Goal: Transaction & Acquisition: Purchase product/service

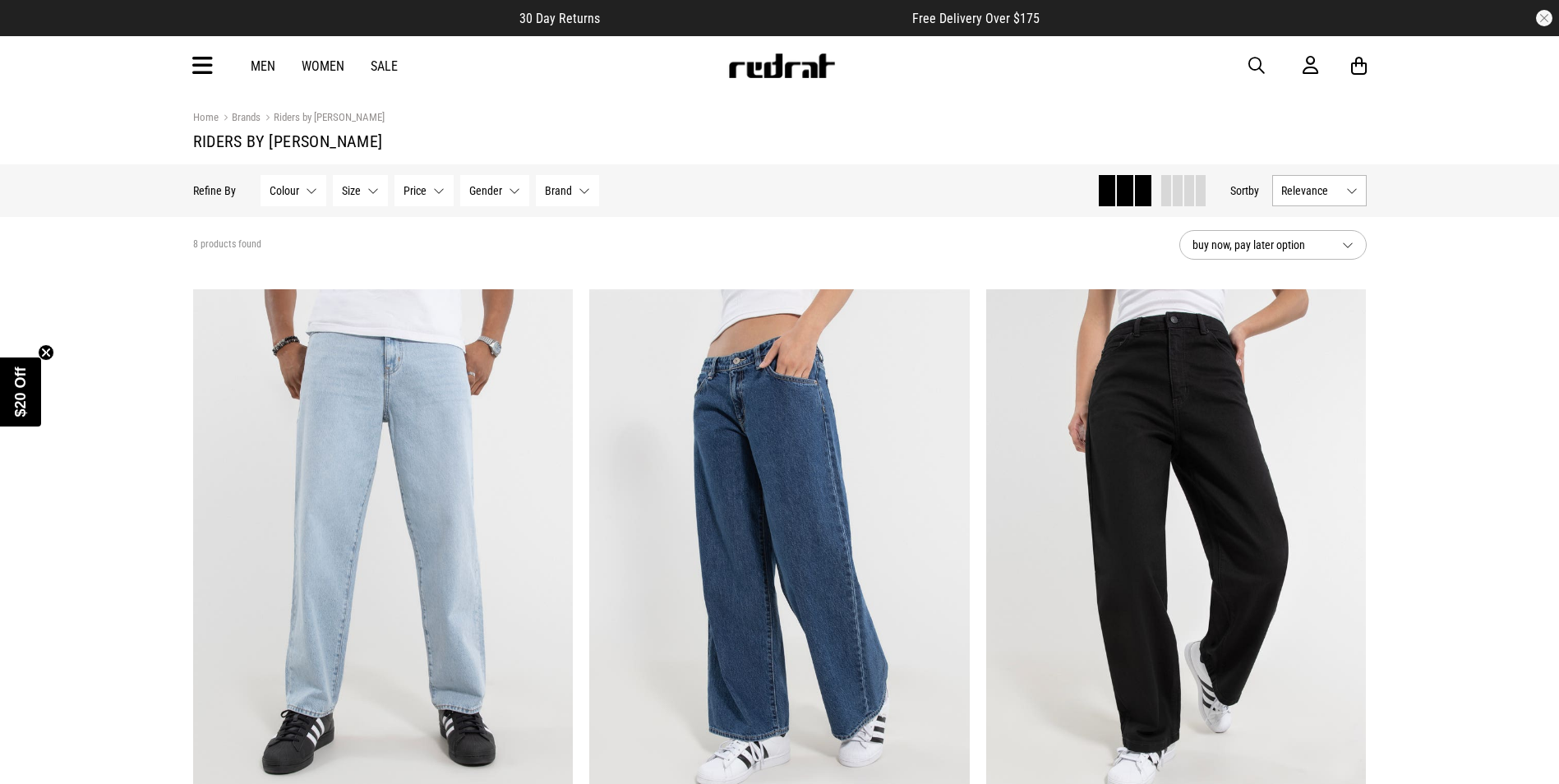
click at [264, 61] on link "Men" at bounding box center [262, 66] width 24 height 15
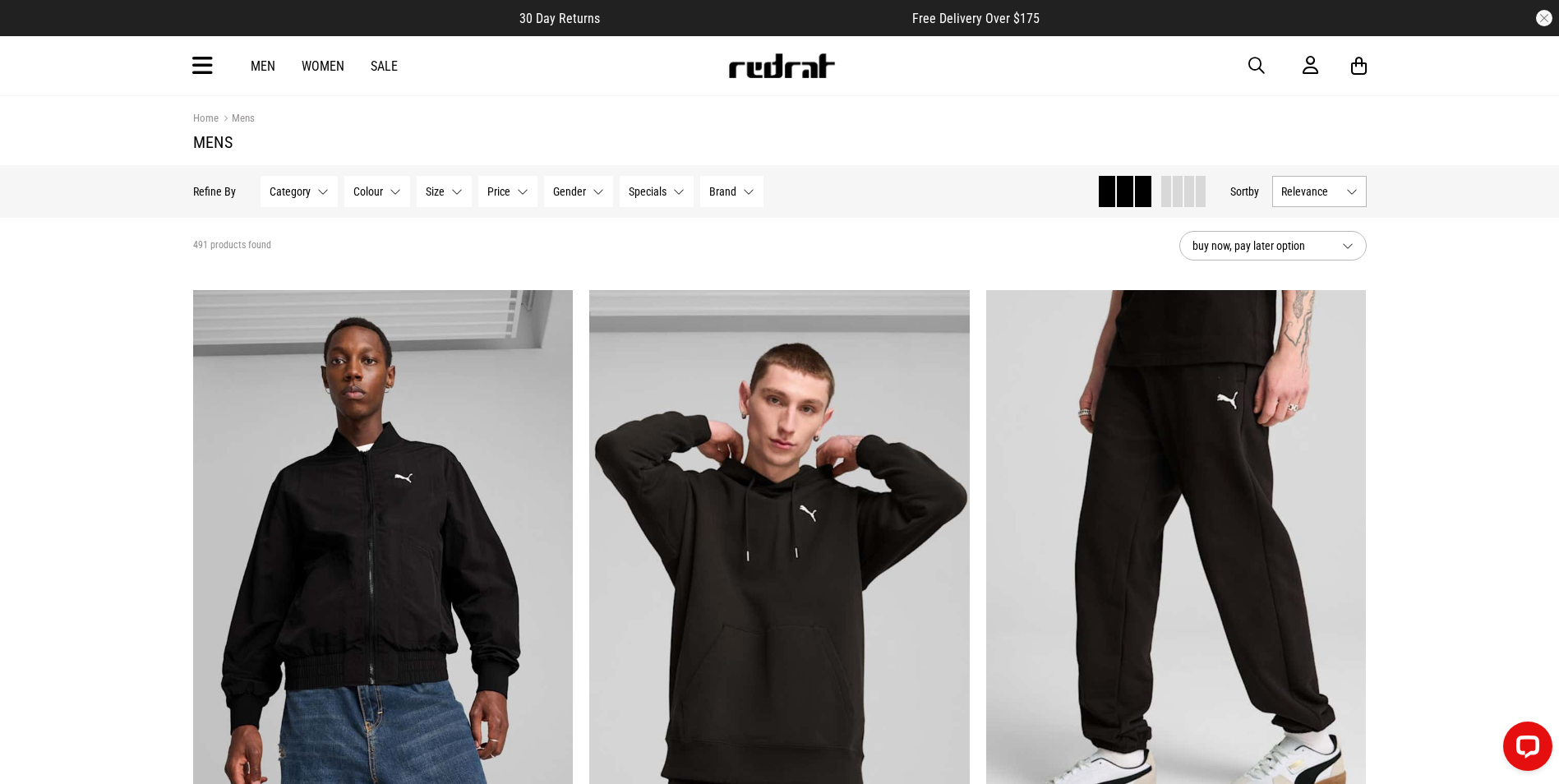
click at [718, 194] on span "Brand" at bounding box center [723, 191] width 27 height 14
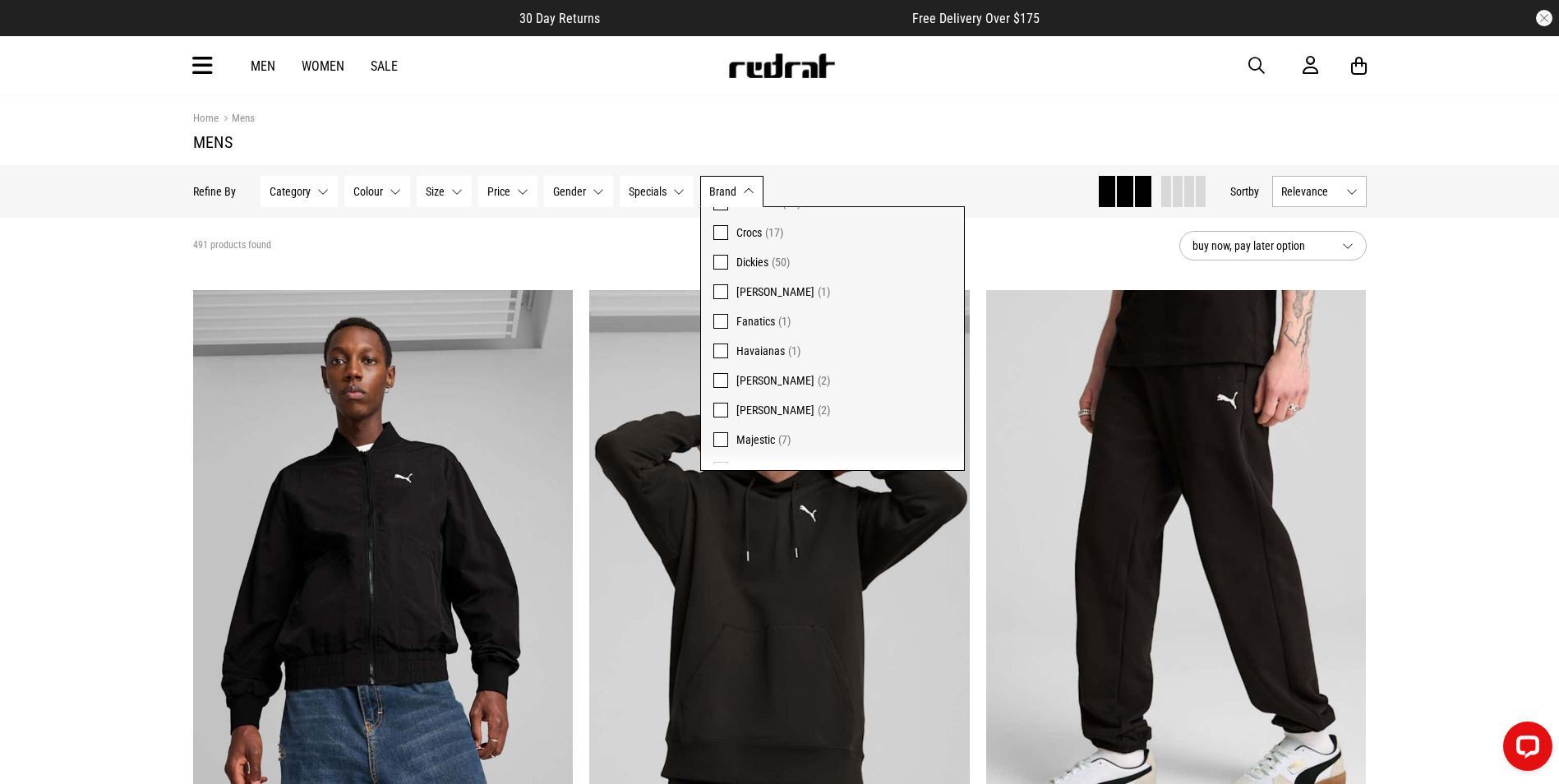
scroll to position [165, 0]
click at [725, 401] on span at bounding box center [721, 406] width 14 height 14
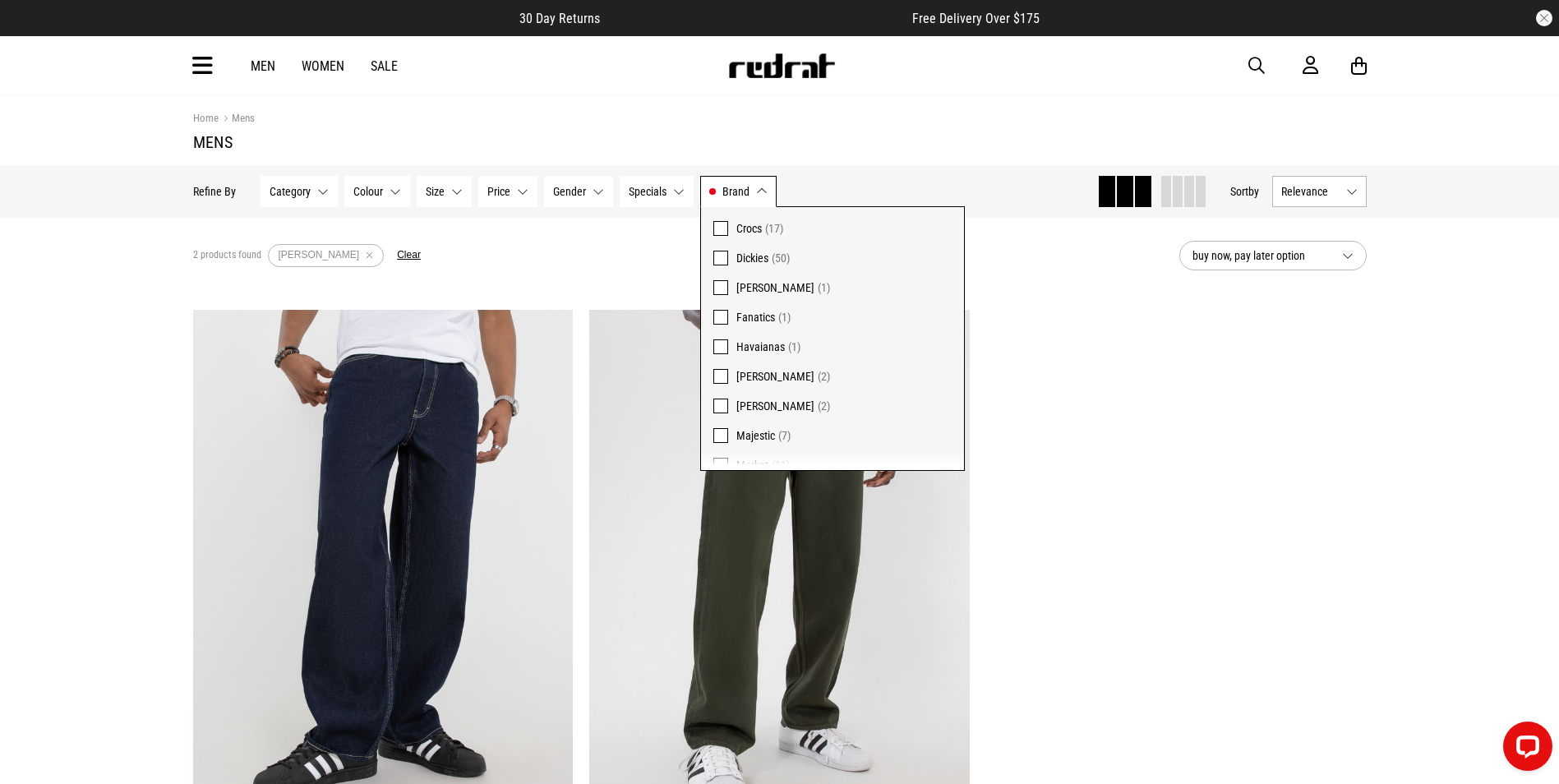
click at [24, 356] on div "Home Mens Mens Hide Refine s Refine By Filters Category None selected Category …" at bounding box center [779, 736] width 1559 height 1282
